Goal: Information Seeking & Learning: Learn about a topic

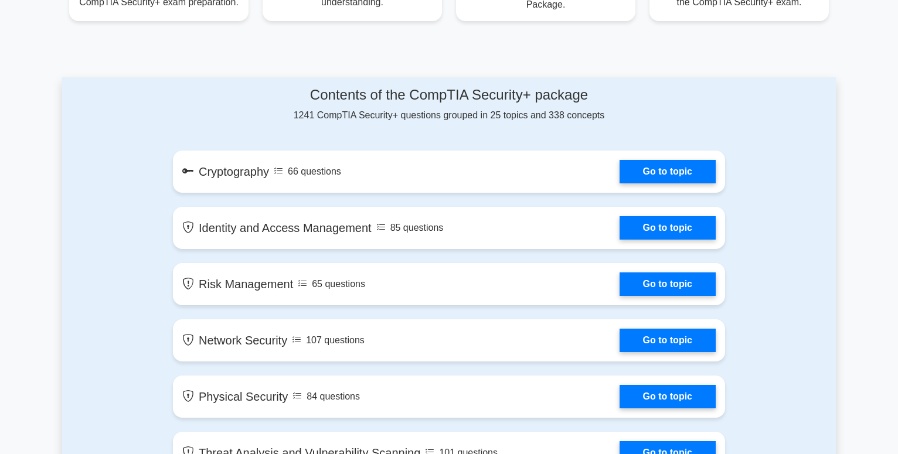
scroll to position [538, 0]
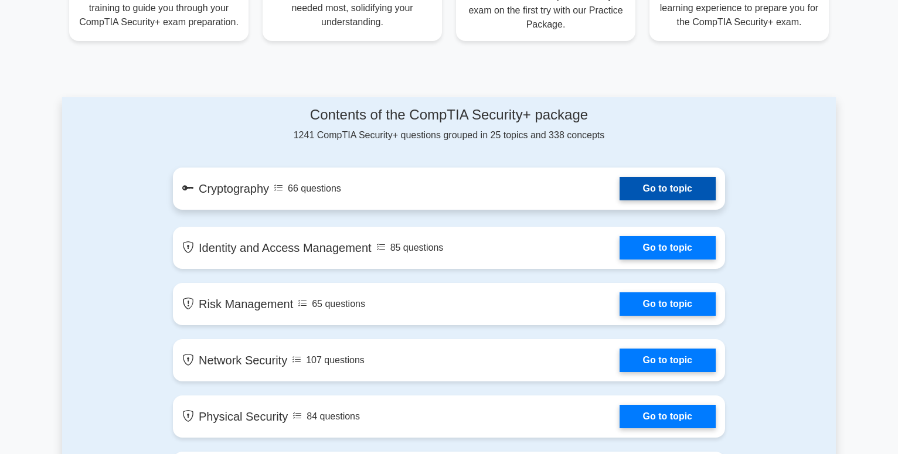
click at [686, 187] on link "Go to topic" at bounding box center [668, 188] width 96 height 23
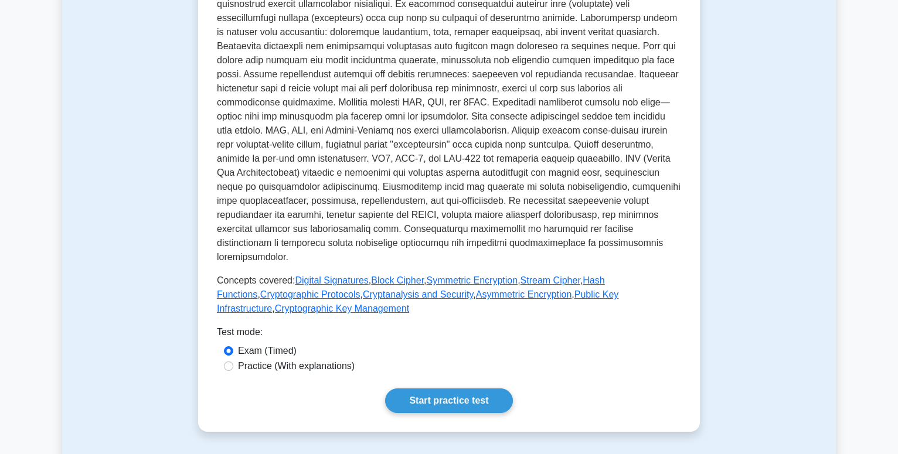
scroll to position [329, 0]
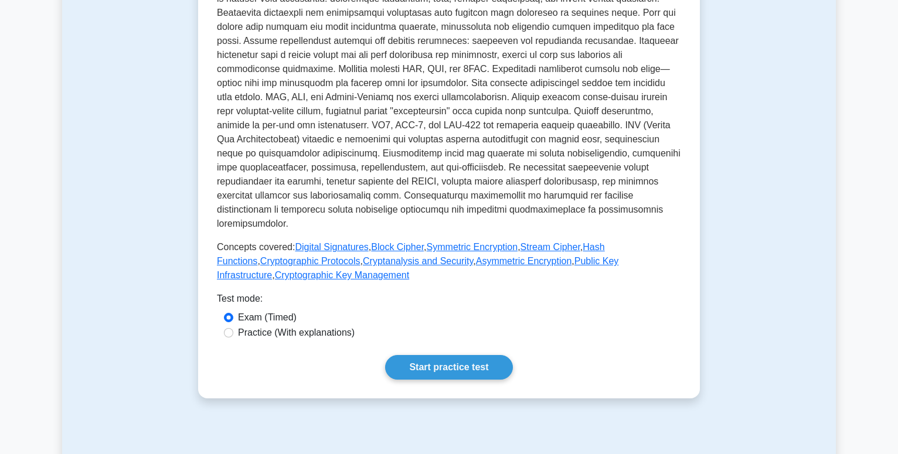
click at [340, 327] on div "Cryptography Study of techniques for secure communication. Cryptography involve…" at bounding box center [449, 108] width 464 height 543
click at [340, 326] on label "Practice (With explanations)" at bounding box center [296, 333] width 117 height 14
click at [233, 328] on input "Practice (With explanations)" at bounding box center [228, 332] width 9 height 9
radio input "true"
click at [439, 355] on link "Start practice test" at bounding box center [448, 367] width 127 height 25
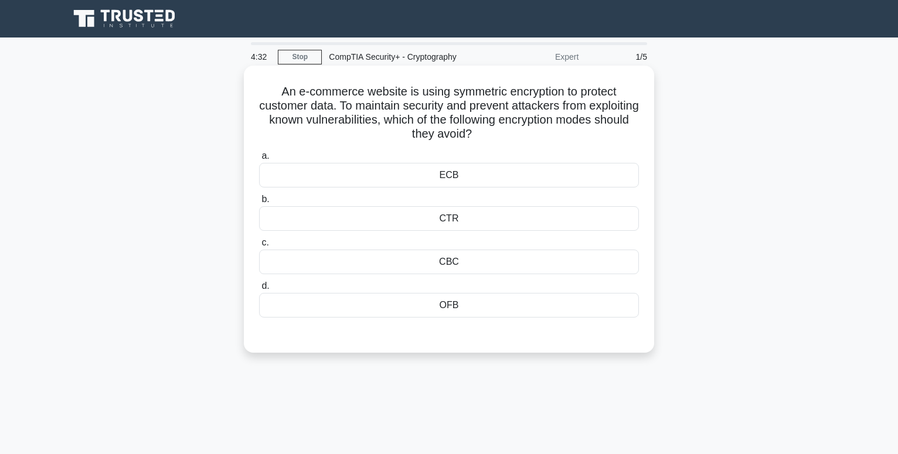
click at [427, 128] on h5 "An e-commerce website is using symmetric encryption to protect customer data. T…" at bounding box center [449, 112] width 382 height 57
drag, startPoint x: 427, startPoint y: 128, endPoint x: 432, endPoint y: 156, distance: 27.9
click at [432, 156] on div "An e-commerce website is using symmetric encryption to protect customer data. T…" at bounding box center [449, 209] width 401 height 278
click at [434, 179] on div "ECB" at bounding box center [449, 175] width 380 height 25
click at [259, 160] on input "a. ECB" at bounding box center [259, 156] width 0 height 8
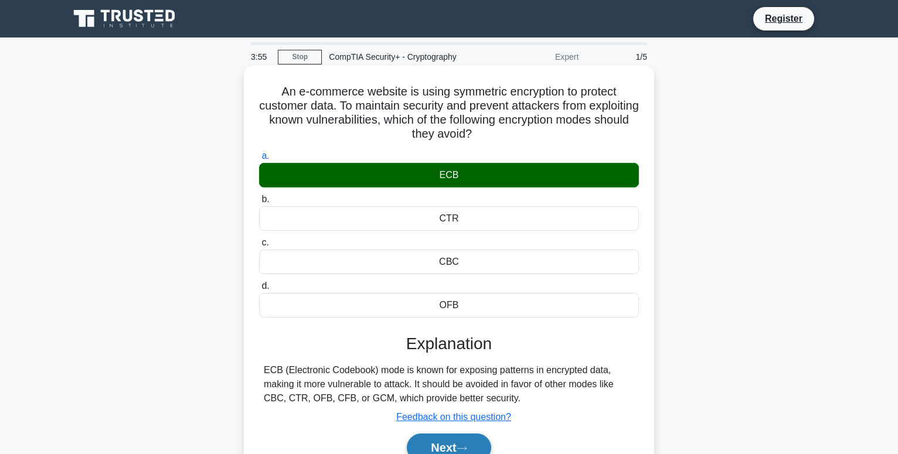
click at [456, 441] on button "Next" at bounding box center [449, 448] width 84 height 28
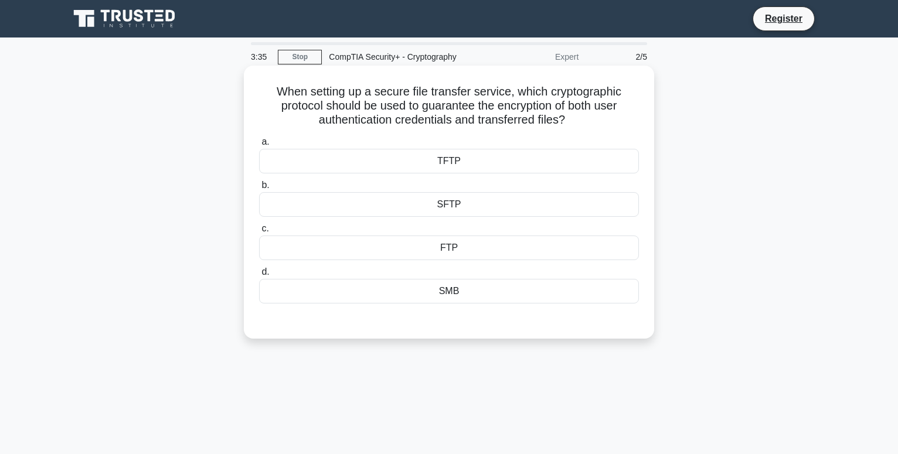
click at [526, 150] on div "TFTP" at bounding box center [449, 161] width 380 height 25
click at [259, 146] on input "a. TFTP" at bounding box center [259, 142] width 0 height 8
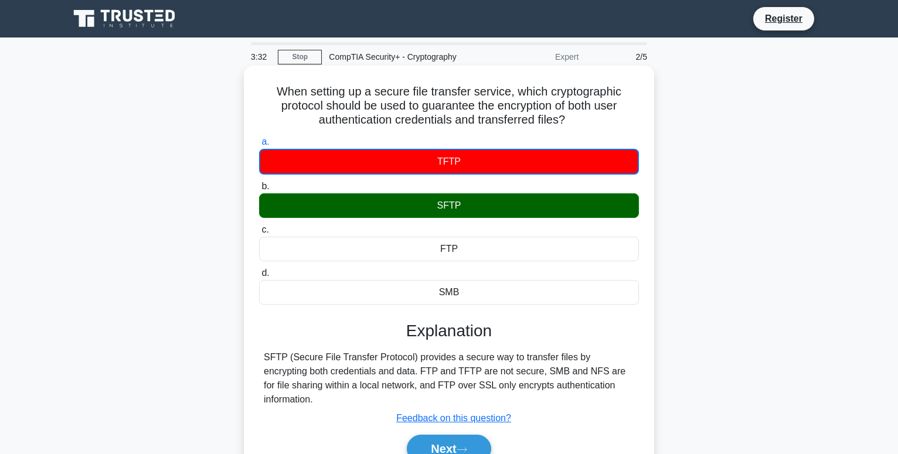
click at [472, 200] on div "SFTP" at bounding box center [449, 205] width 380 height 25
click at [259, 190] on input "b. SFTP" at bounding box center [259, 187] width 0 height 8
